Goal: Find contact information: Find contact information

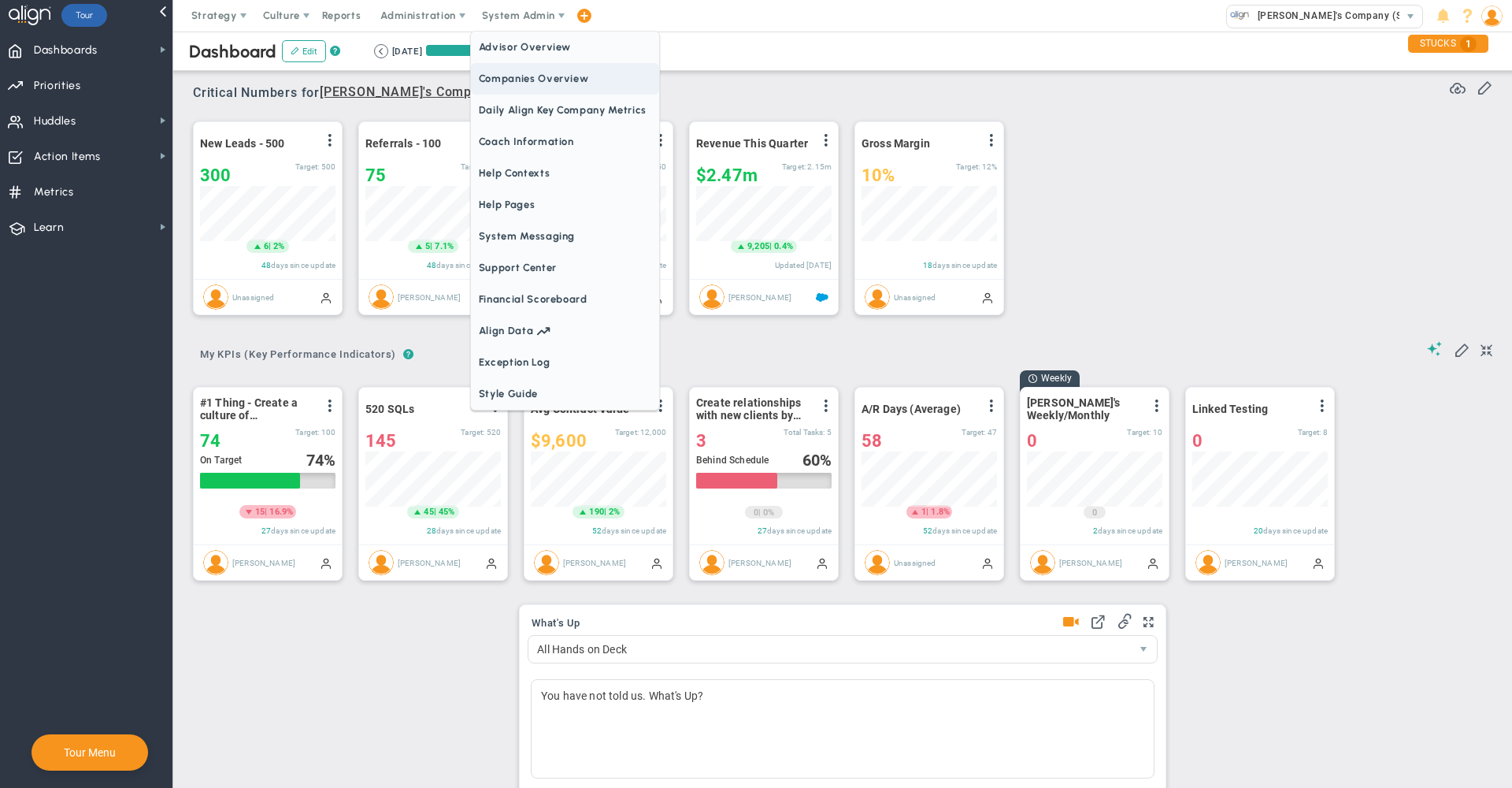
click at [515, 76] on span "Companies Overview" at bounding box center [565, 78] width 188 height 31
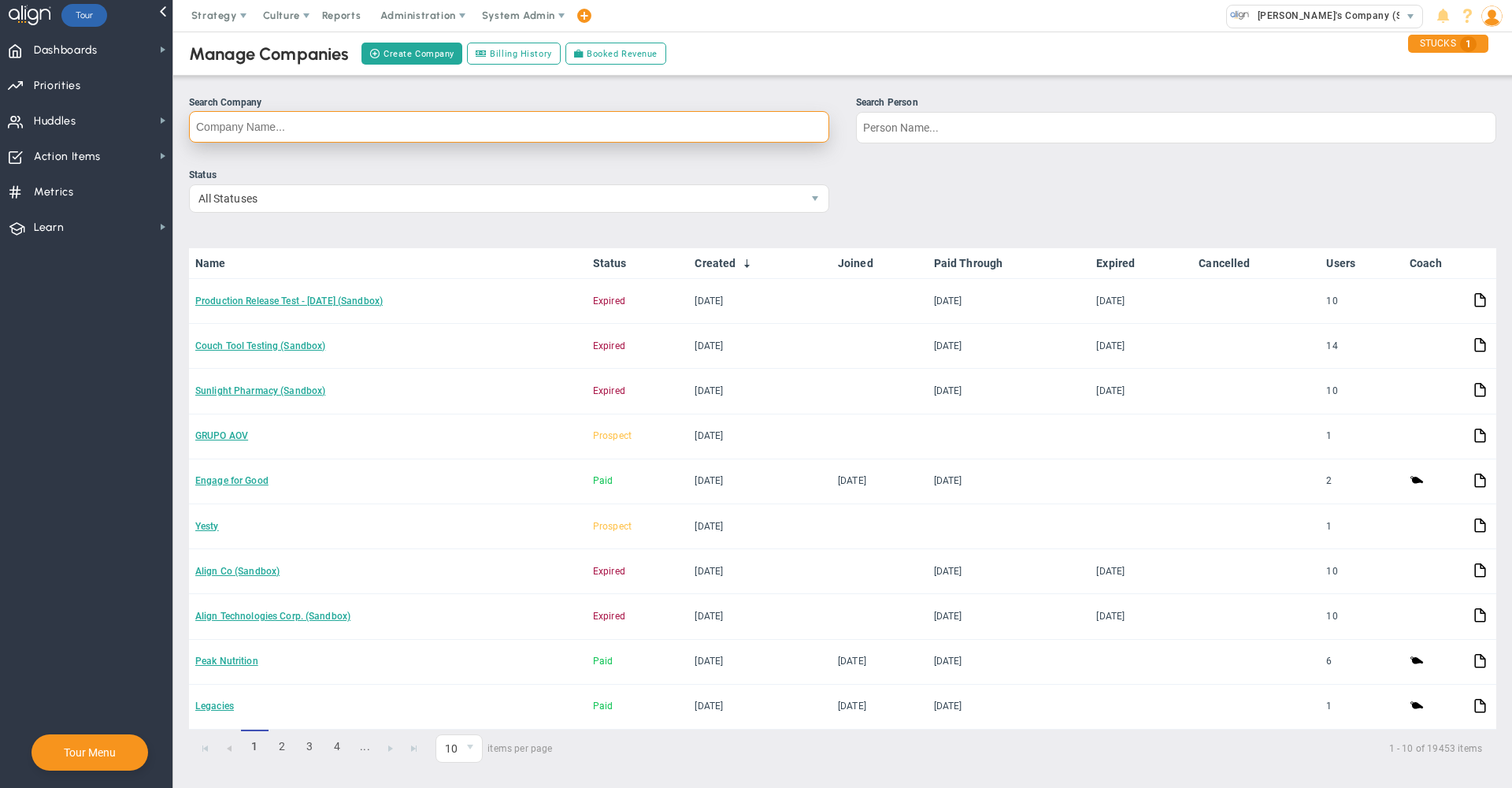
click at [519, 134] on input "Search Company" at bounding box center [509, 126] width 641 height 31
click at [900, 110] on label "Search Person" at bounding box center [1176, 119] width 641 height 48
click at [900, 112] on input "Search Person" at bounding box center [1176, 127] width 641 height 31
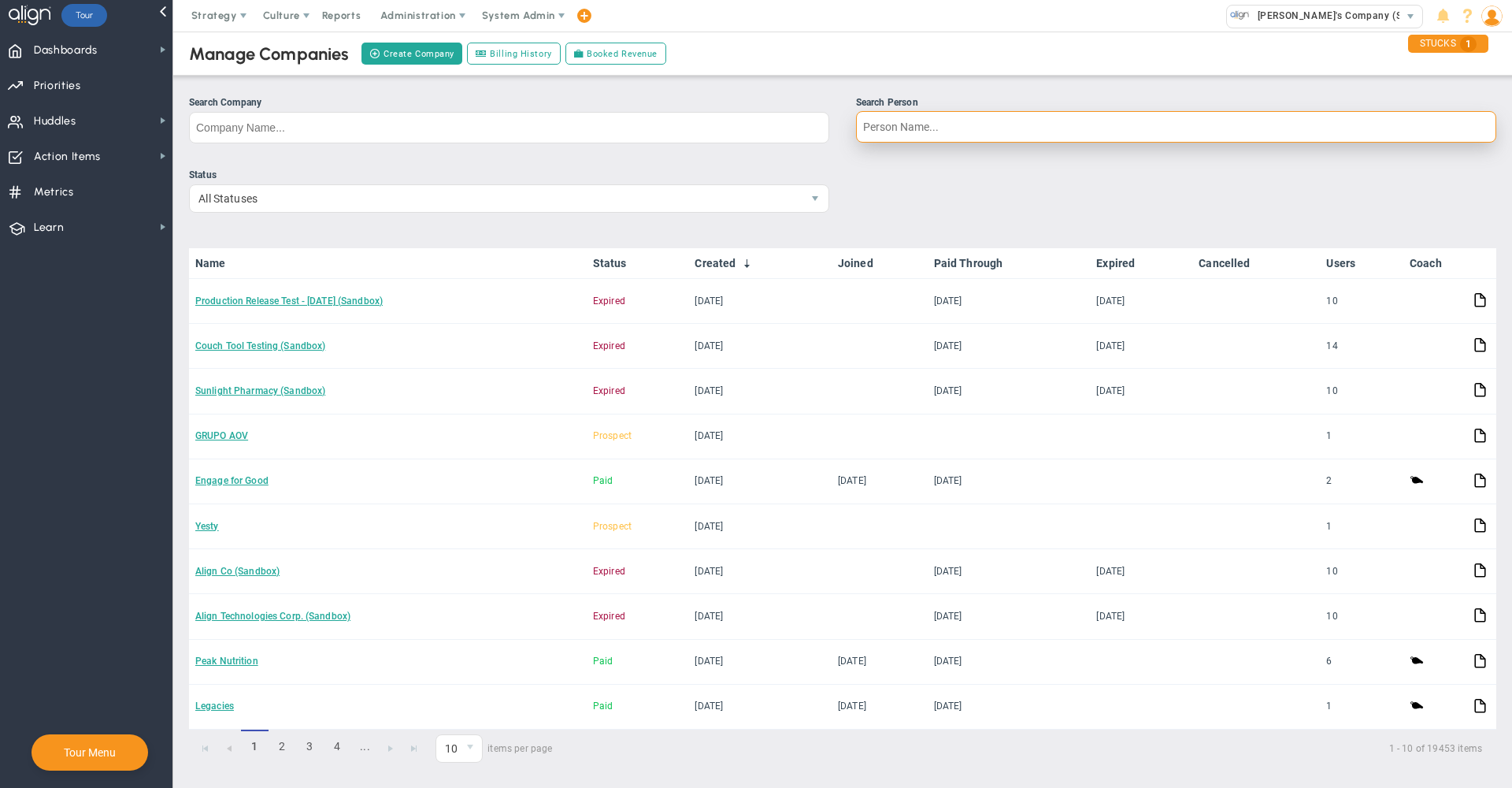
click at [900, 138] on input "Search Person" at bounding box center [1176, 126] width 641 height 31
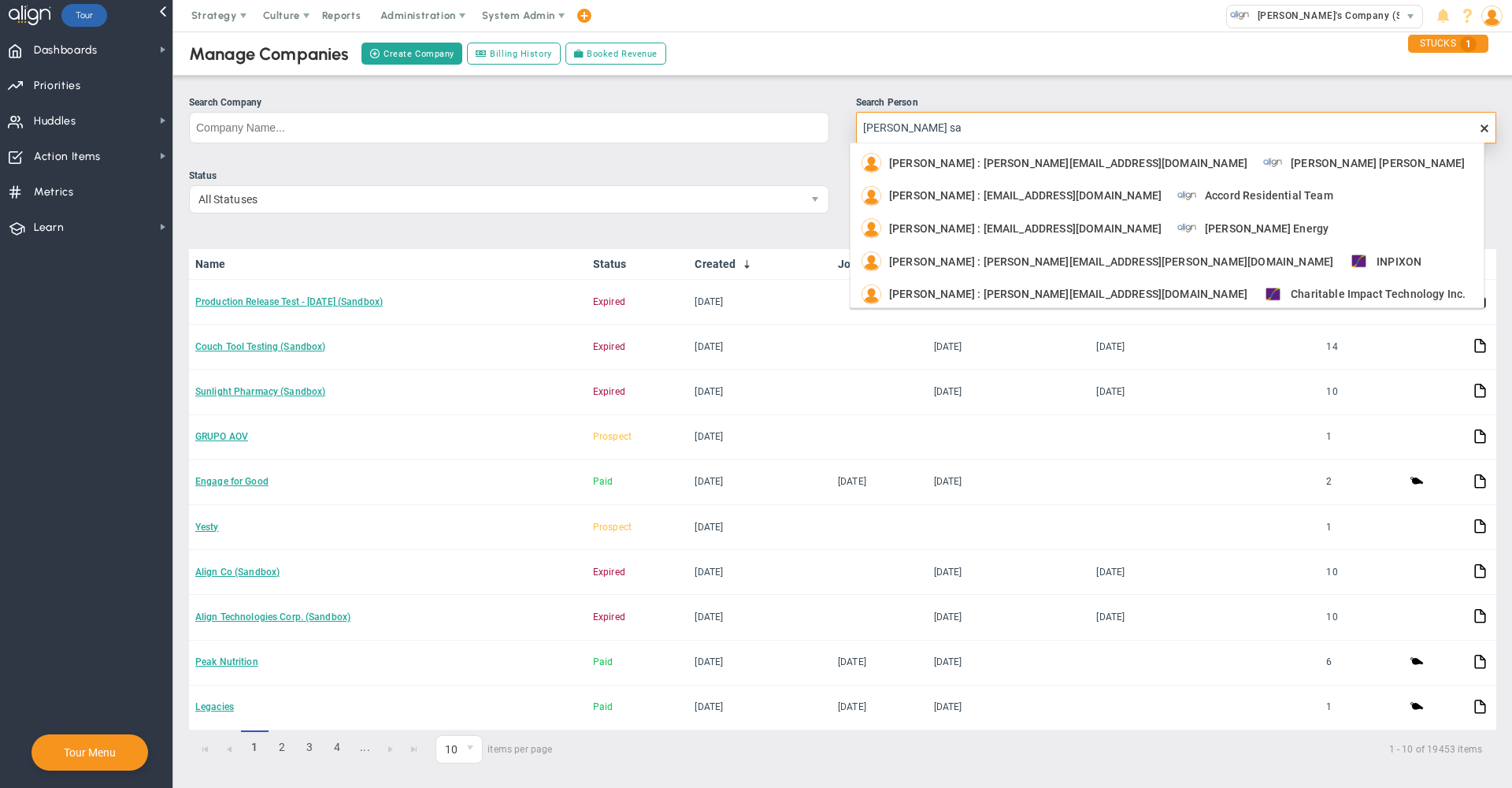
type input "[PERSON_NAME]"
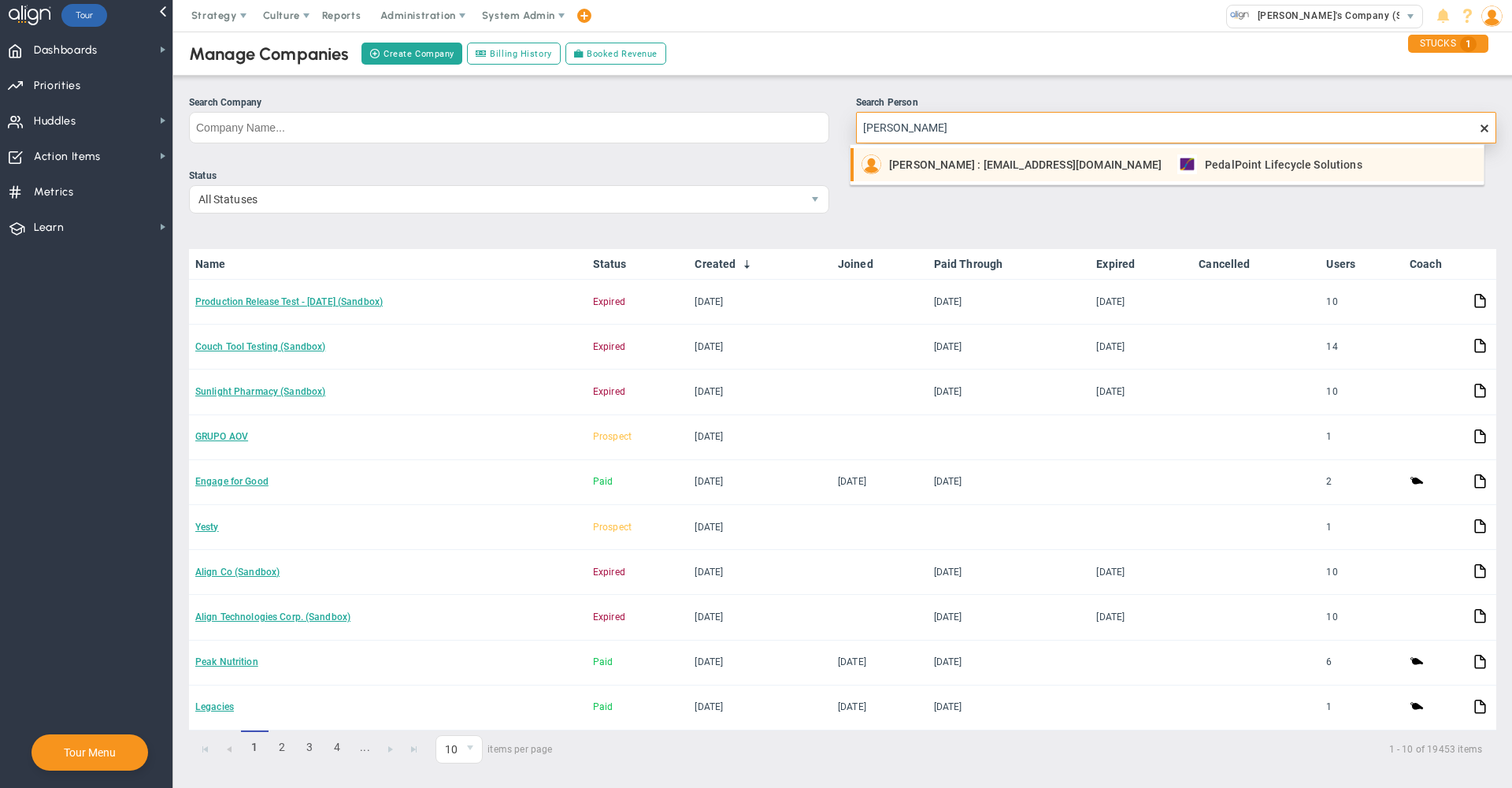
click at [961, 159] on span "[PERSON_NAME] : [EMAIL_ADDRESS][DOMAIN_NAME]" at bounding box center [1026, 164] width 273 height 11
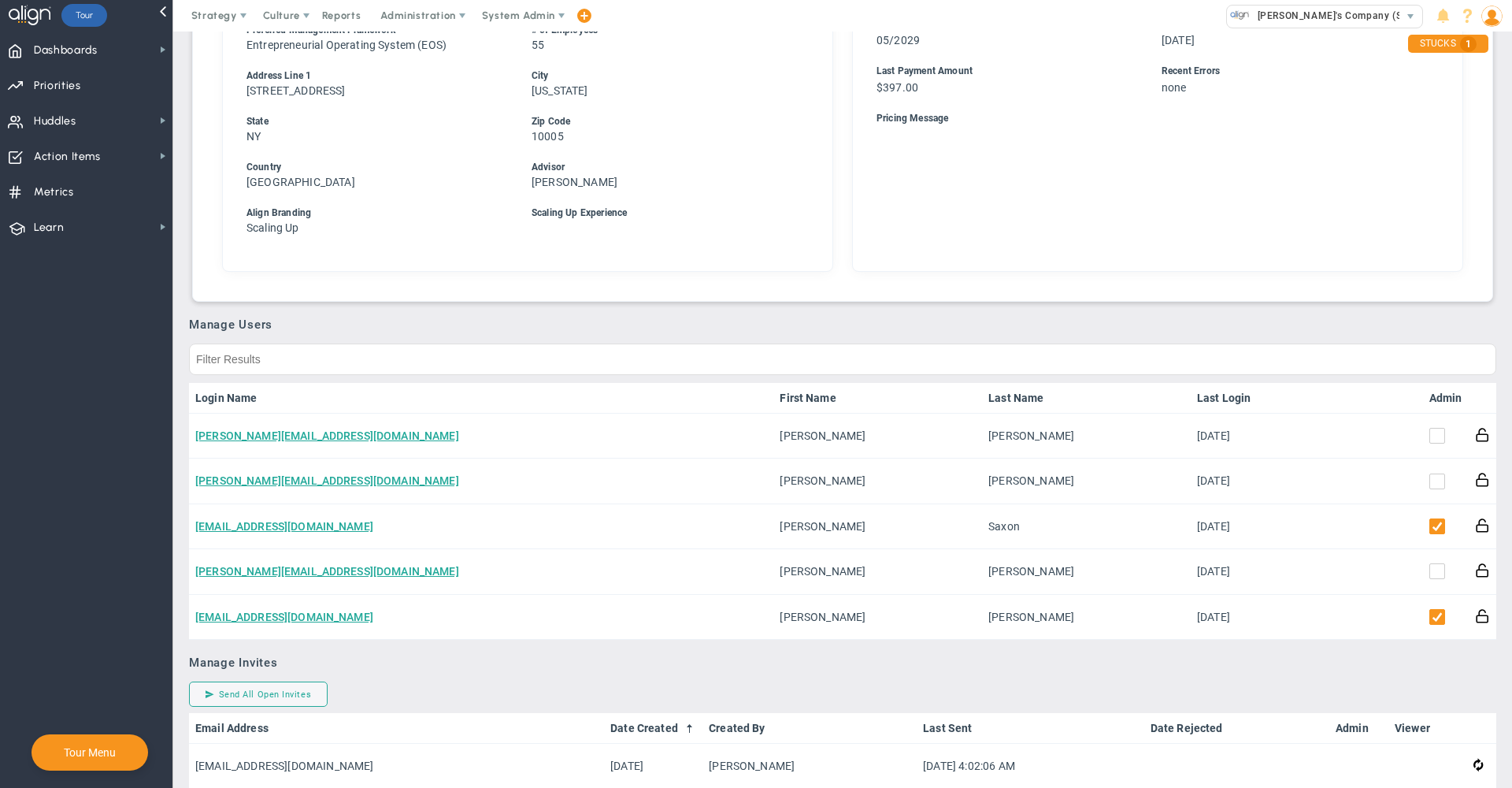
scroll to position [583, 0]
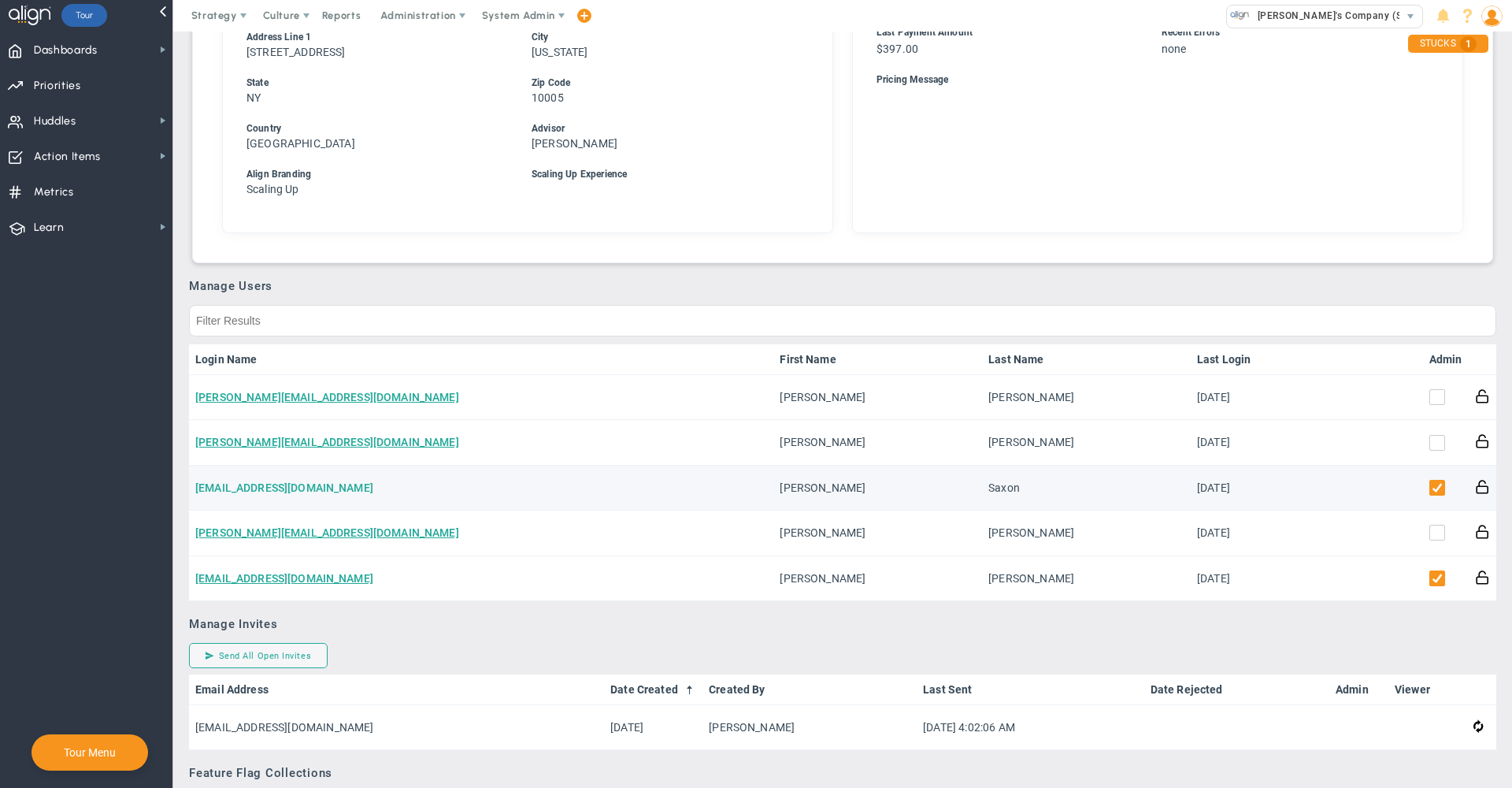
click at [255, 493] on link "[EMAIL_ADDRESS][DOMAIN_NAME]" at bounding box center [284, 488] width 178 height 13
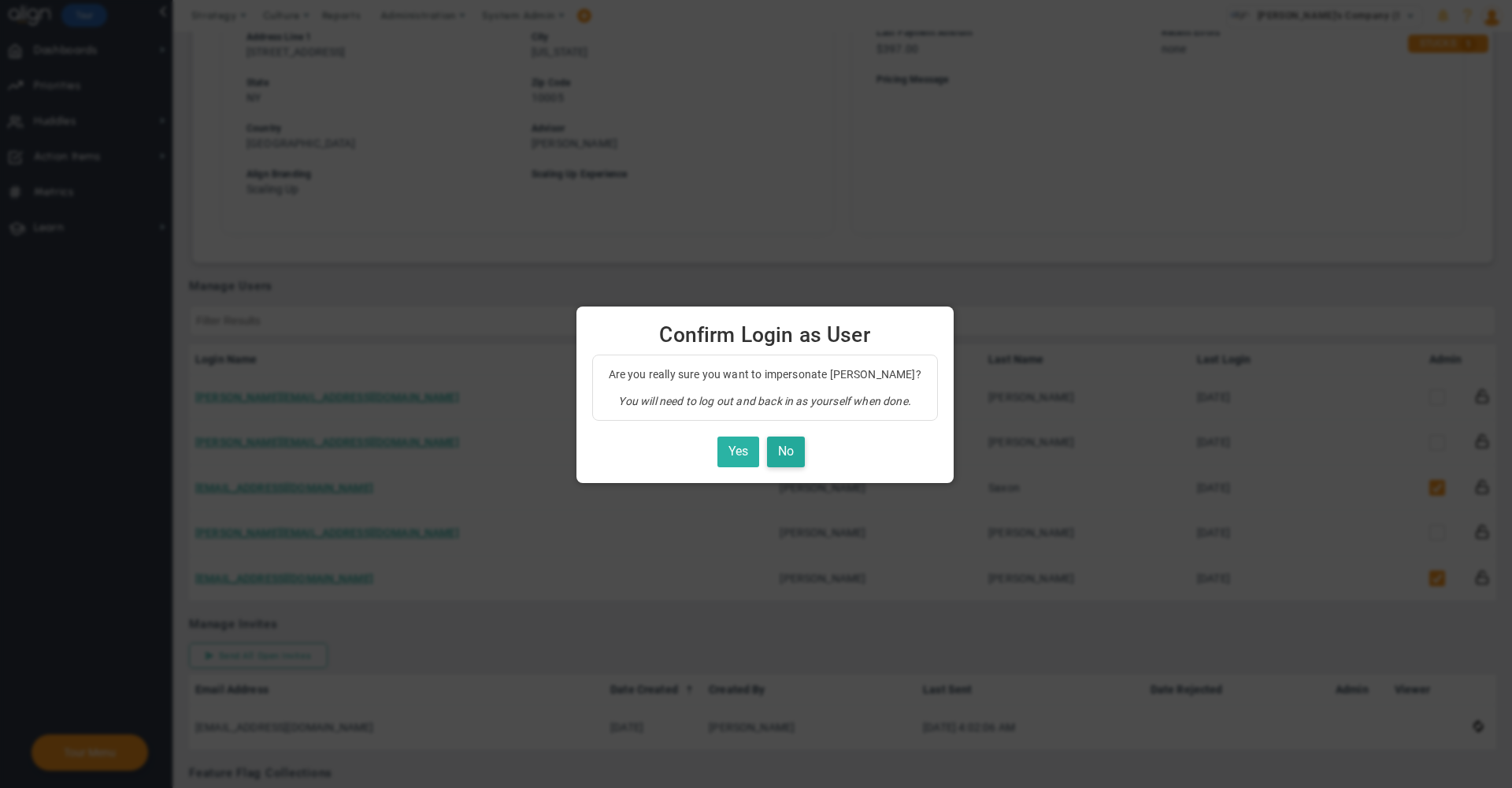
click at [727, 448] on button "Yes" at bounding box center [738, 452] width 41 height 31
